Goal: Information Seeking & Learning: Compare options

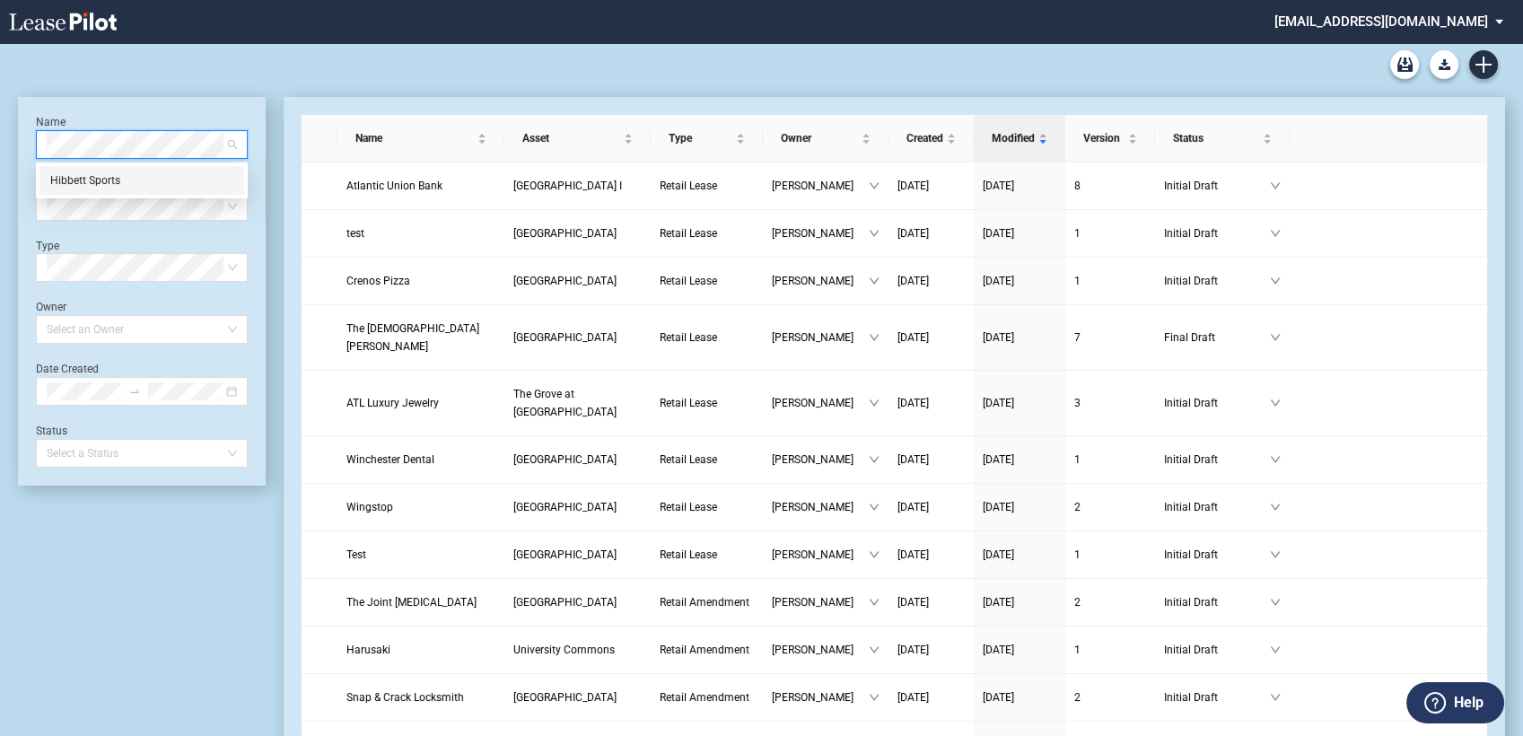
click at [65, 179] on div "Hibbett Sports" at bounding box center [141, 180] width 183 height 18
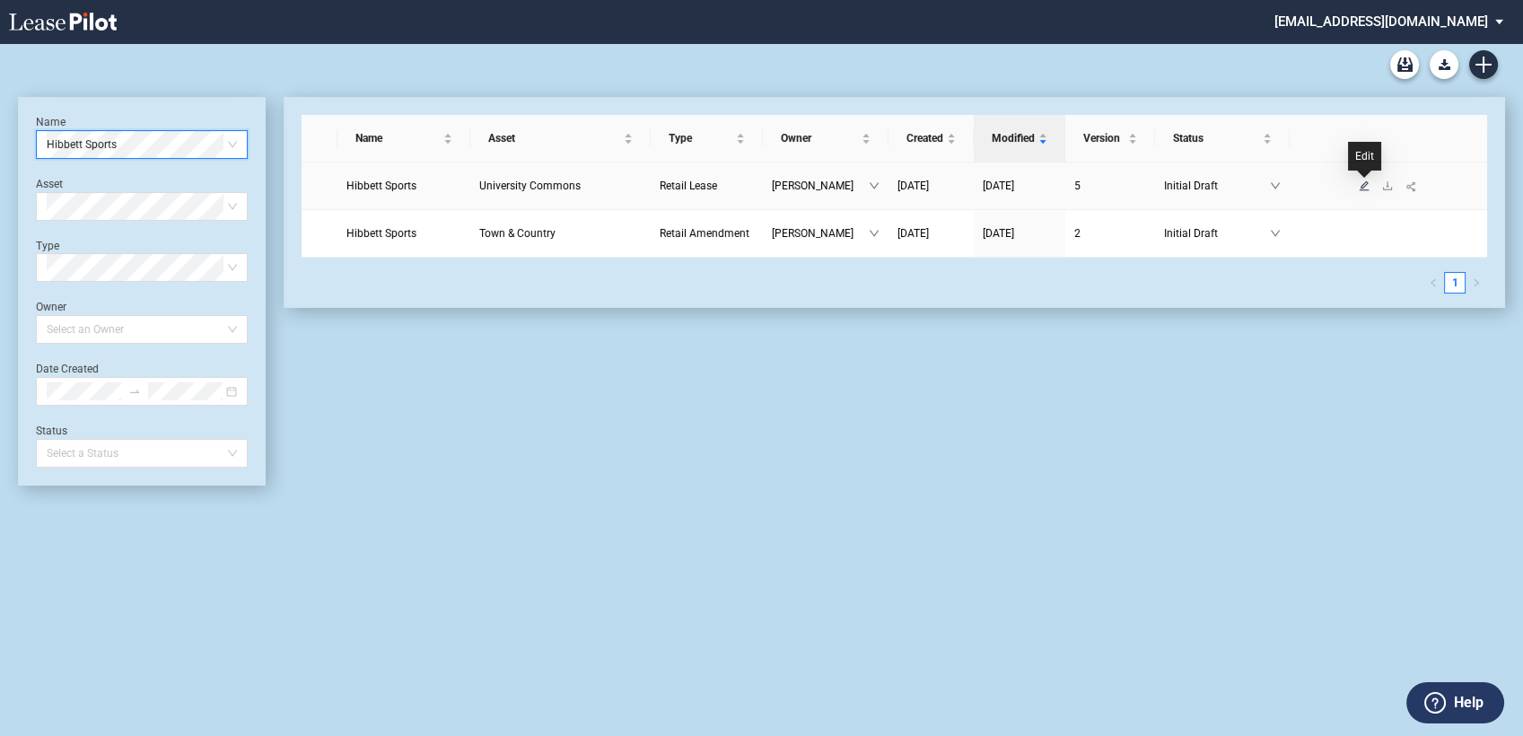
click at [1364, 182] on icon "edit" at bounding box center [1365, 185] width 10 height 10
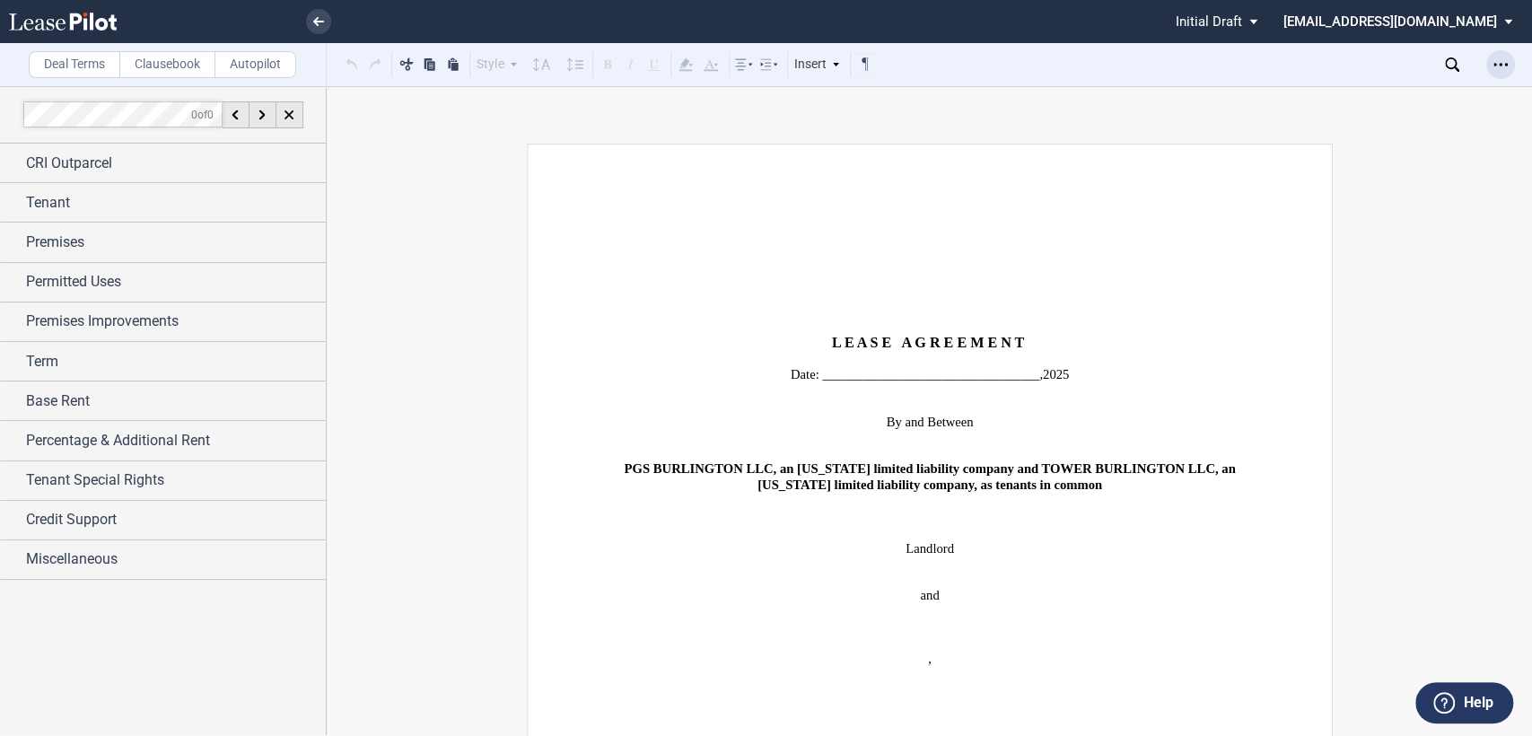
click at [1505, 59] on icon "Open Lease options menu" at bounding box center [1501, 64] width 14 height 14
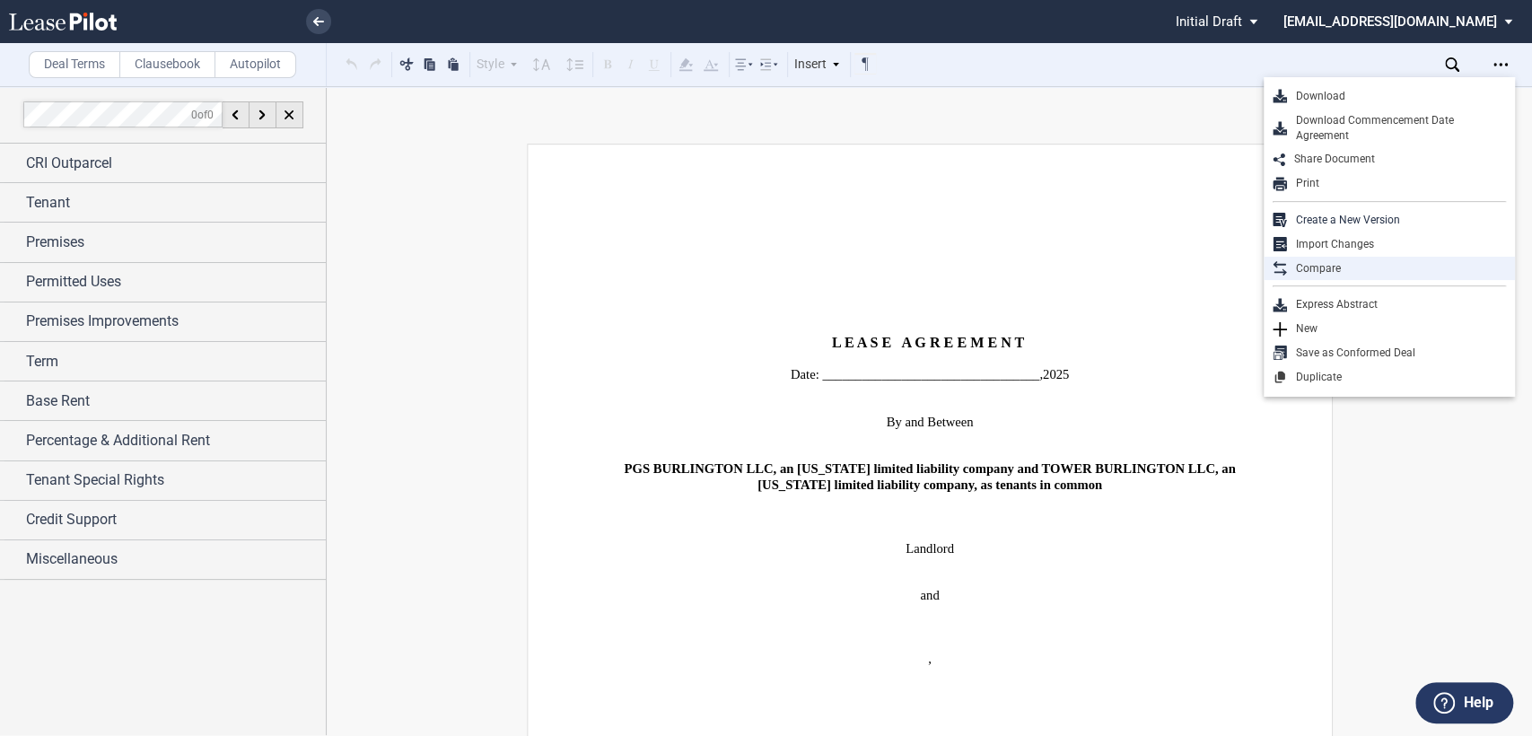
click at [1342, 262] on div "Compare" at bounding box center [1396, 268] width 219 height 15
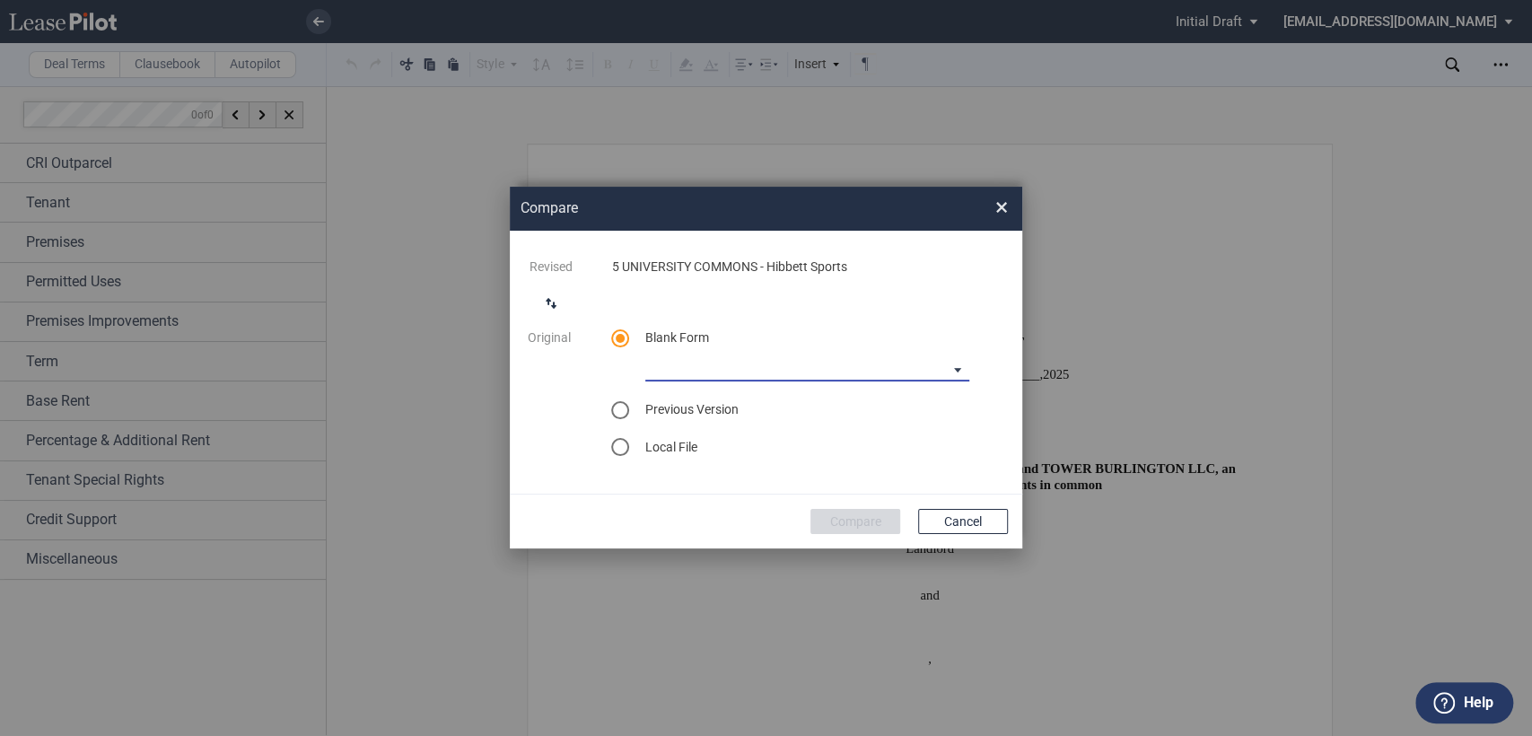
click at [958, 369] on md-select "[PERSON_NAME] [US_STATE] Lease Blank [PERSON_NAME] [US_STATE] Lease Blank [PERS…" at bounding box center [807, 368] width 324 height 27
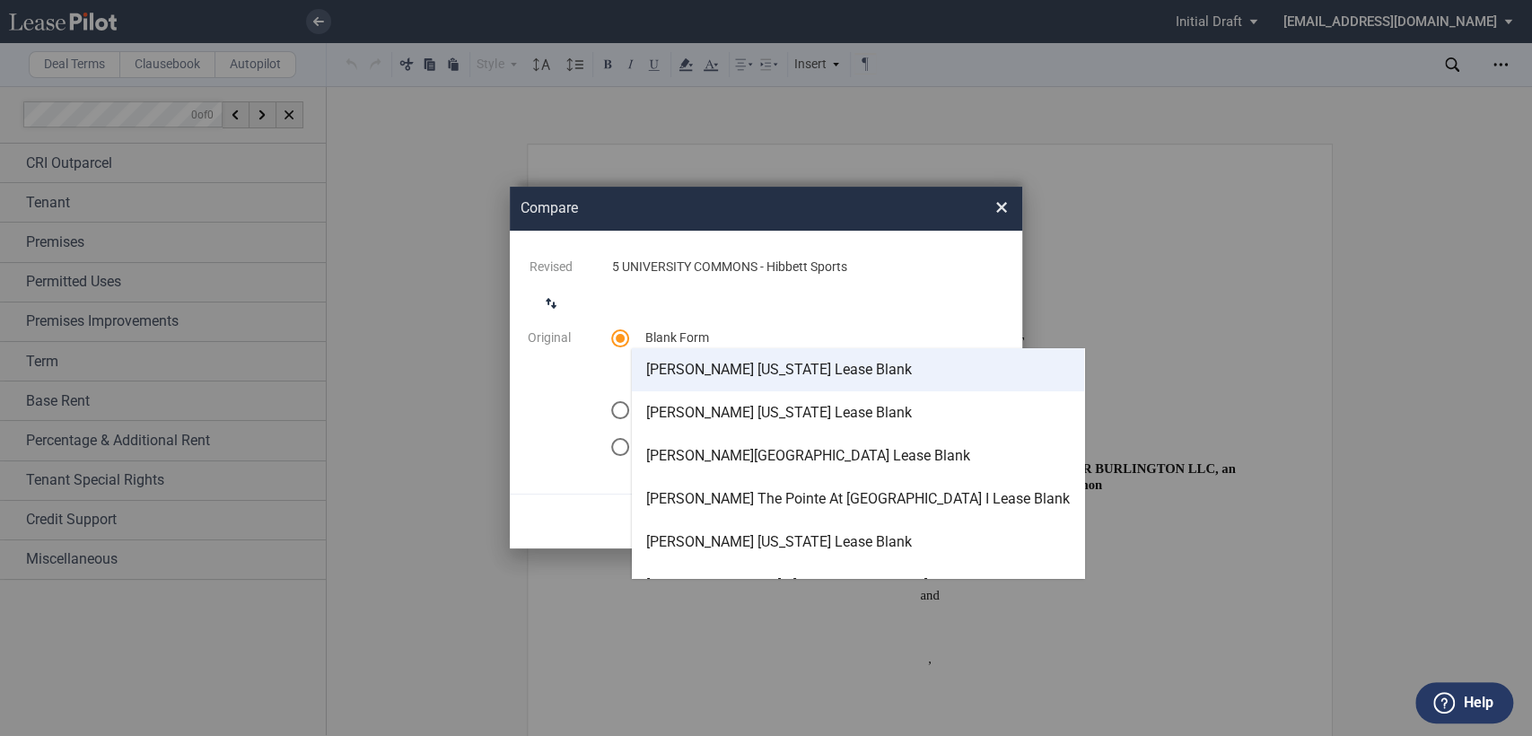
click at [759, 362] on div "[PERSON_NAME] [US_STATE] Lease Blank" at bounding box center [779, 370] width 266 height 20
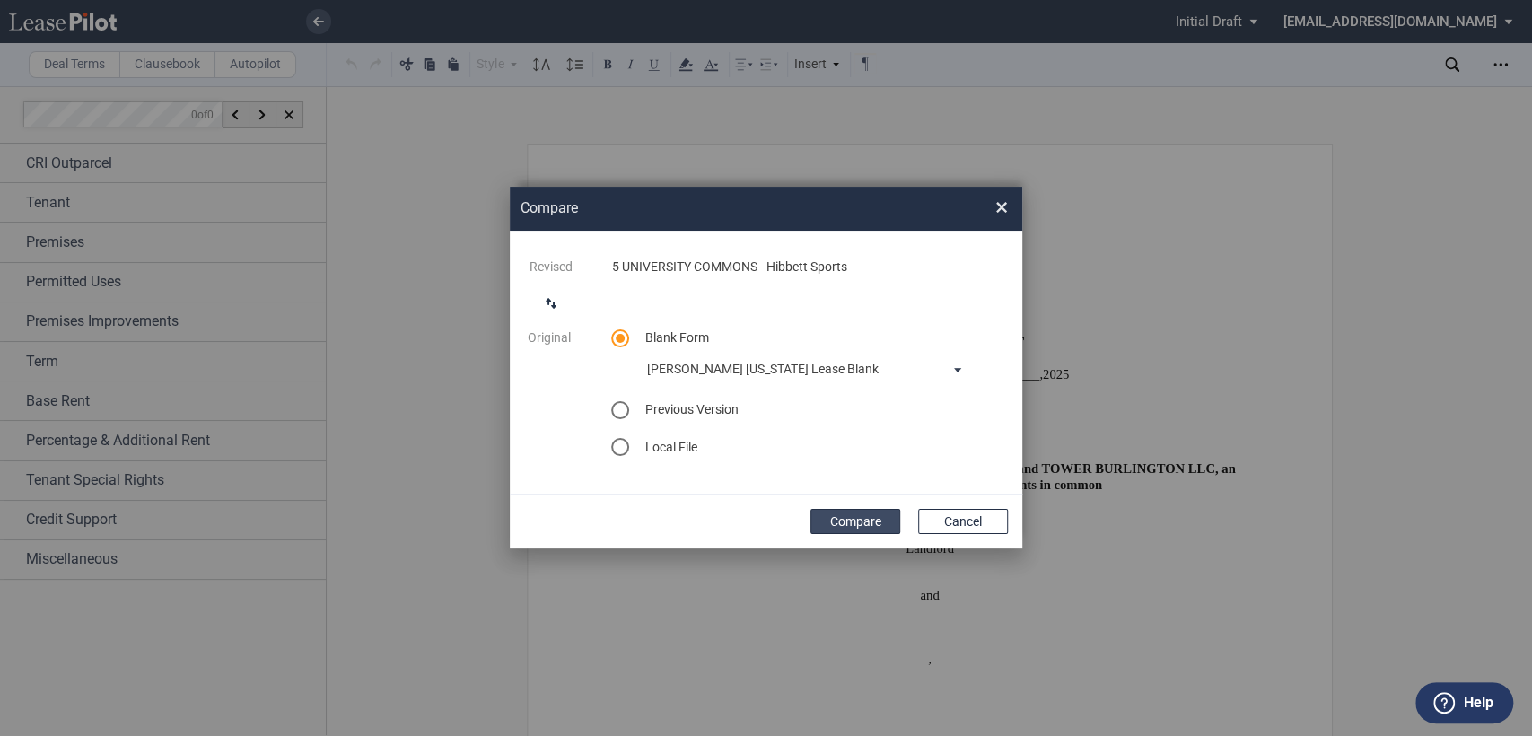
click at [847, 521] on button "Compare" at bounding box center [856, 521] width 90 height 25
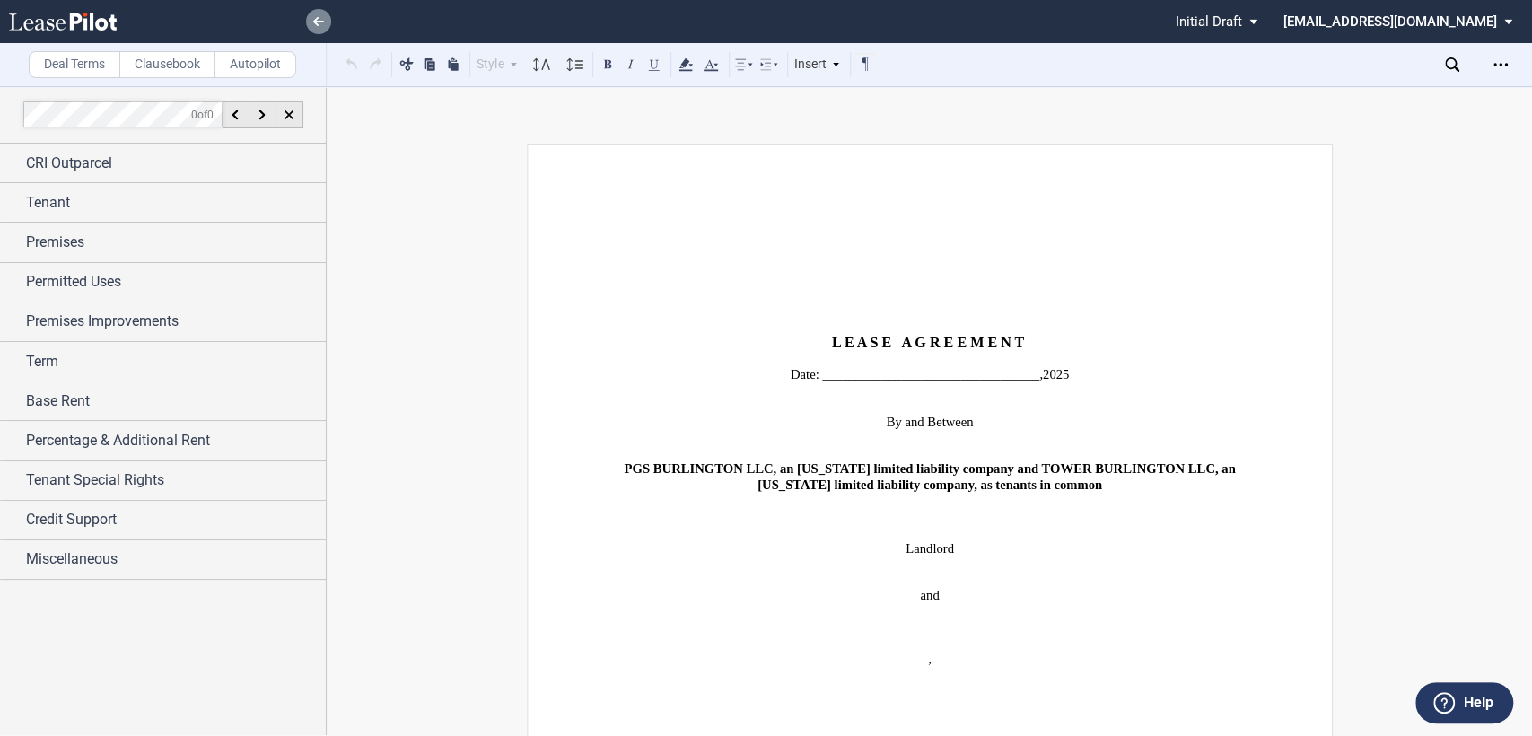
click at [317, 19] on icon at bounding box center [318, 21] width 11 height 9
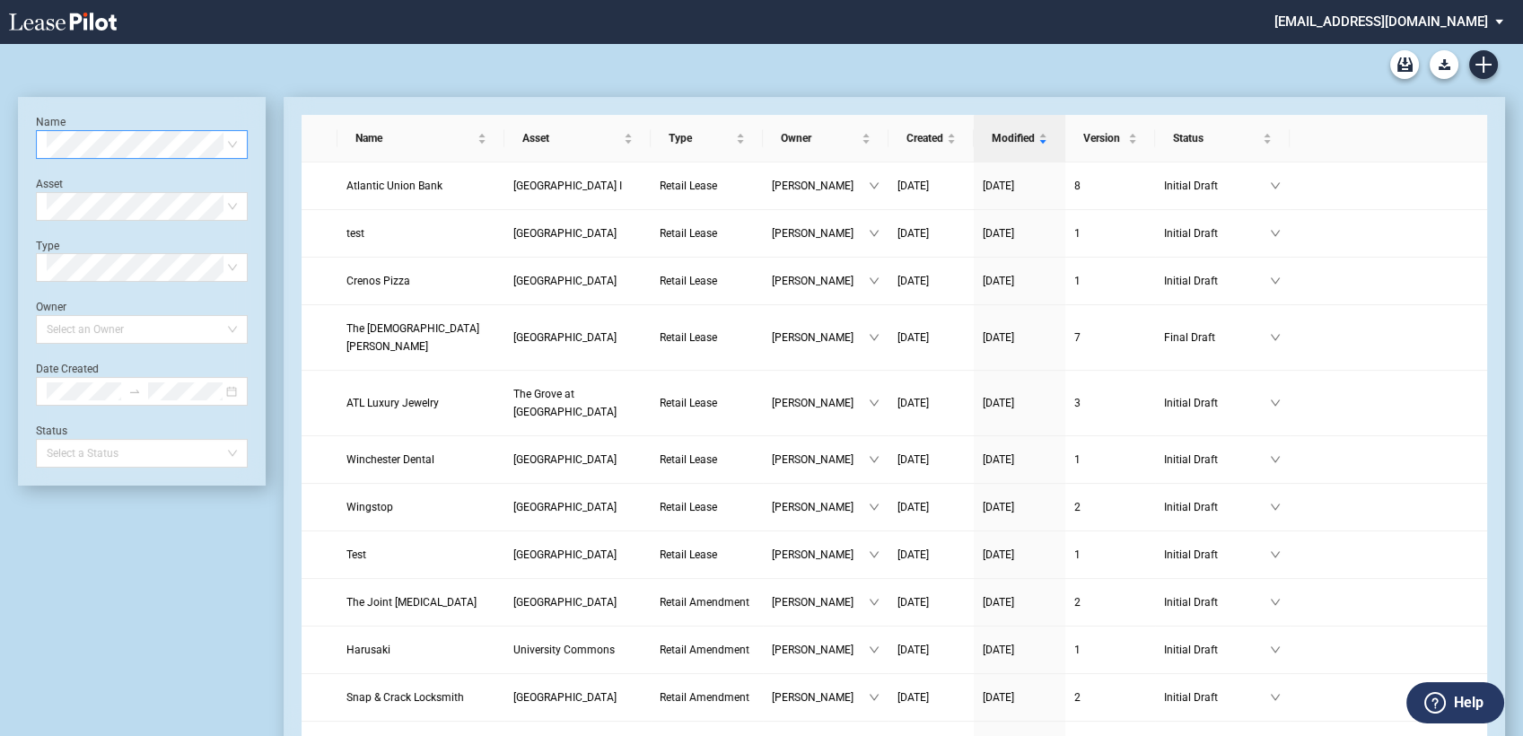
click at [1355, 20] on md-select "amcgeehan@castoinfo.com Admin Area Settings Sign Out" at bounding box center [1396, 20] width 246 height 40
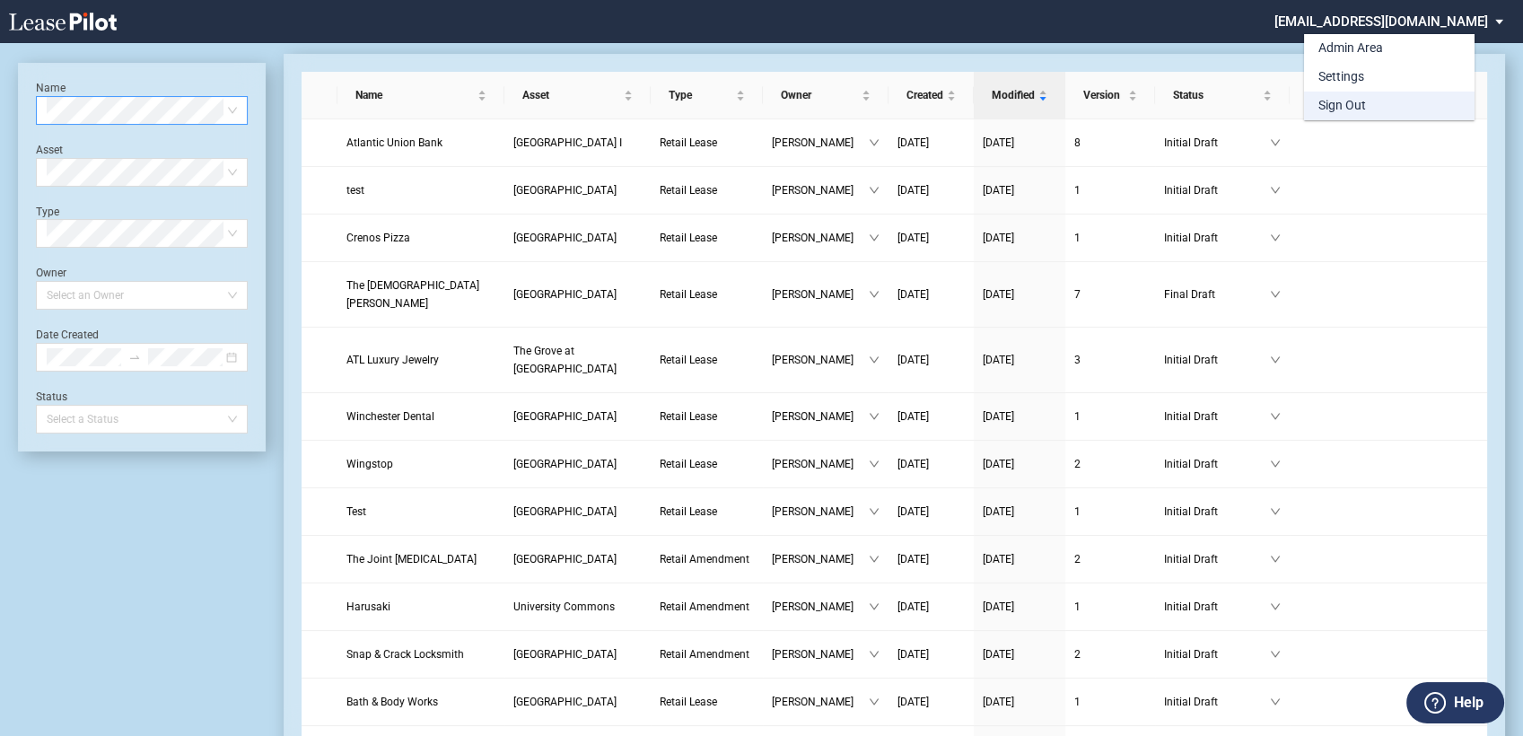
click at [1337, 102] on div "Sign Out" at bounding box center [1343, 106] width 48 height 18
